Goal: Task Accomplishment & Management: Manage account settings

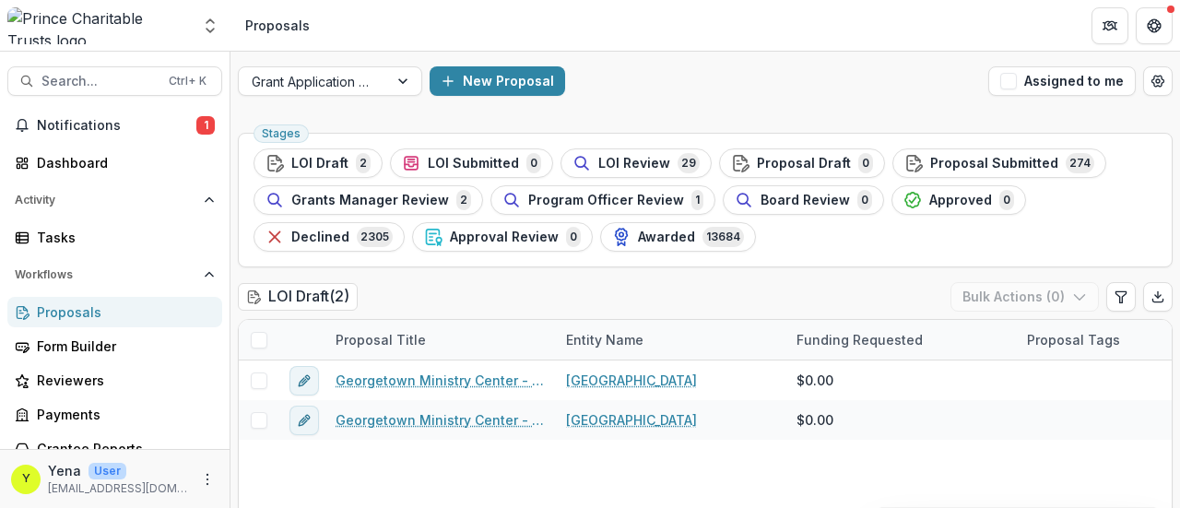
scroll to position [13, 0]
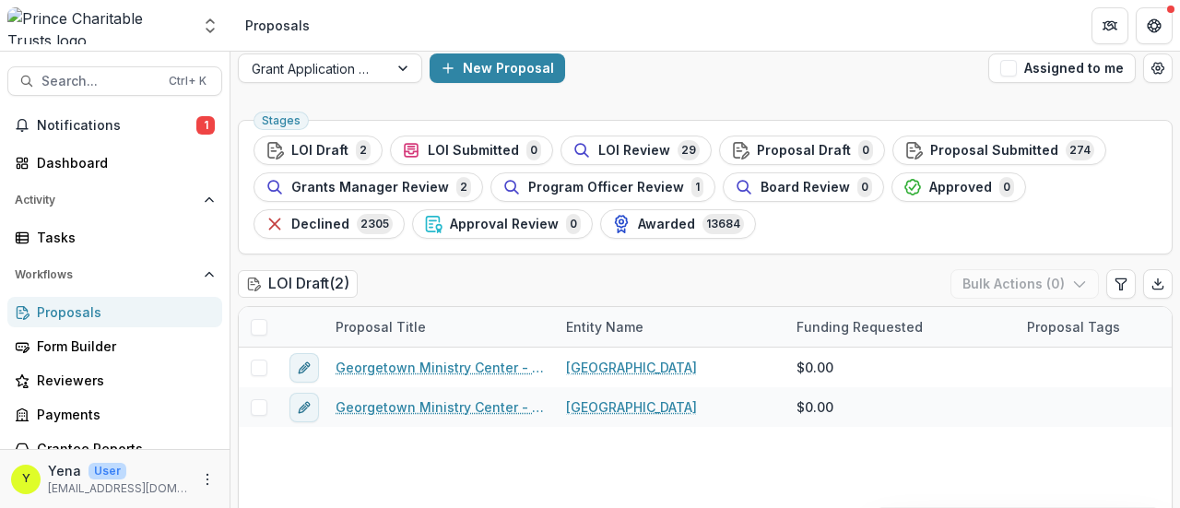
click at [649, 58] on div "New Proposal" at bounding box center [705, 68] width 551 height 30
click at [469, 269] on div "LOI Draft ( 2 ) Bulk Actions ( 0 )" at bounding box center [705, 287] width 935 height 37
